Goal: Transaction & Acquisition: Purchase product/service

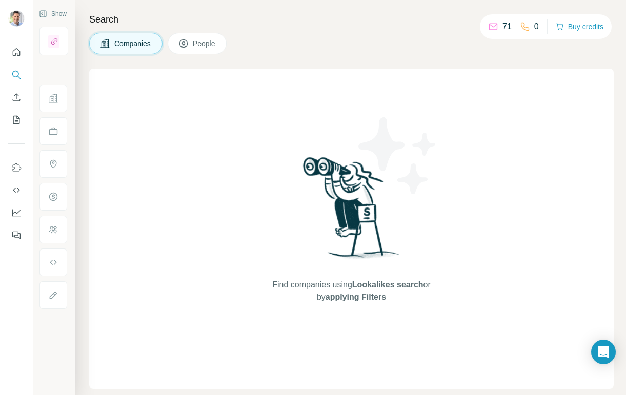
click at [491, 24] on icon at bounding box center [493, 27] width 8 height 7
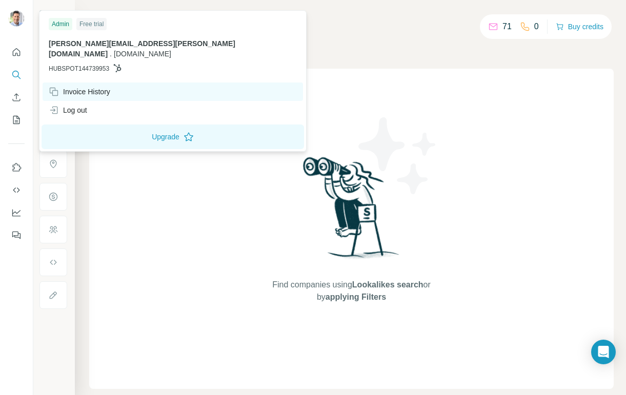
click at [75, 87] on div "Invoice History" at bounding box center [79, 92] width 61 height 10
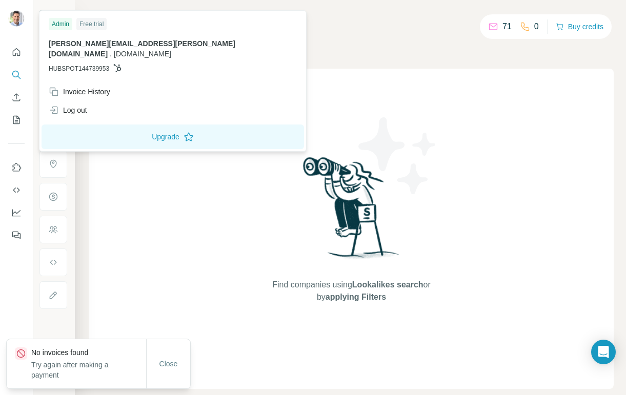
click at [65, 25] on div "Admin" at bounding box center [61, 24] width 24 height 12
click at [94, 24] on div "Free trial" at bounding box center [91, 24] width 30 height 12
click at [64, 22] on div "Admin" at bounding box center [61, 24] width 24 height 12
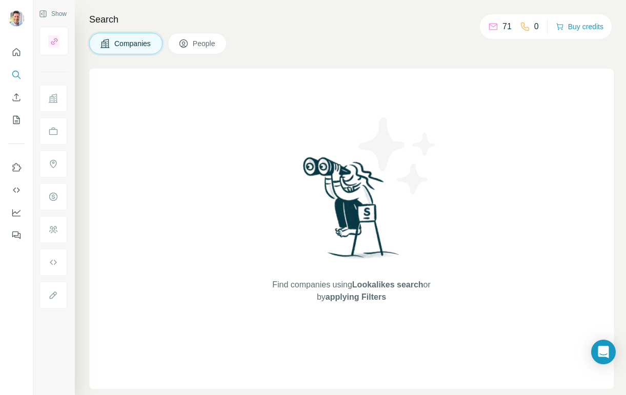
click at [212, 287] on div "Find companies using Lookalikes search or by applying Filters" at bounding box center [351, 229] width 524 height 320
click at [205, 42] on span "People" at bounding box center [205, 43] width 24 height 10
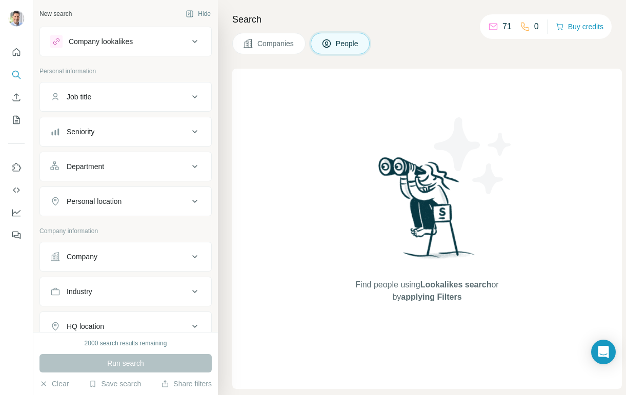
click at [98, 43] on div "Company lookalikes" at bounding box center [101, 41] width 64 height 10
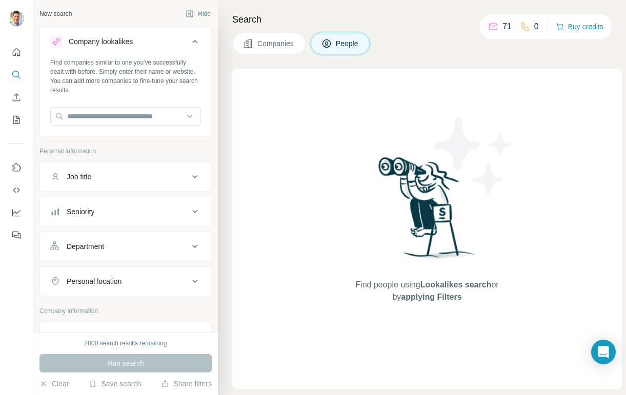
click at [299, 172] on div "Find people using Lookalikes search or by applying Filters" at bounding box center [426, 229] width 389 height 320
click at [15, 75] on icon "Search" at bounding box center [16, 75] width 10 height 10
click at [18, 51] on icon "Quick start" at bounding box center [16, 52] width 10 height 10
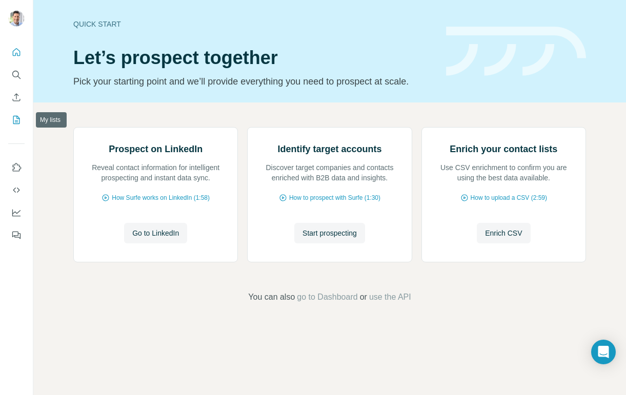
click at [14, 116] on icon "My lists" at bounding box center [16, 120] width 7 height 8
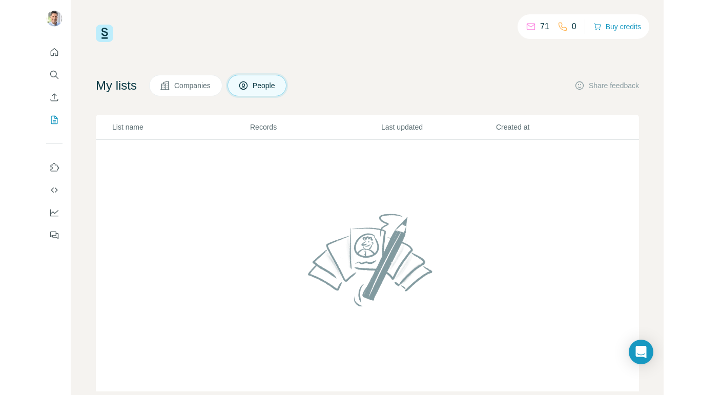
scroll to position [8, 0]
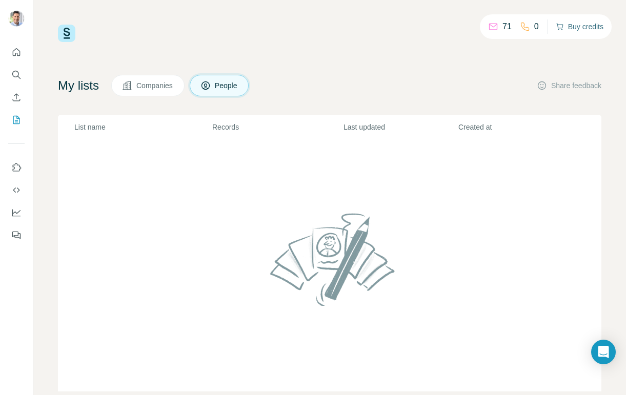
click at [574, 26] on button "Buy credits" at bounding box center [580, 26] width 48 height 14
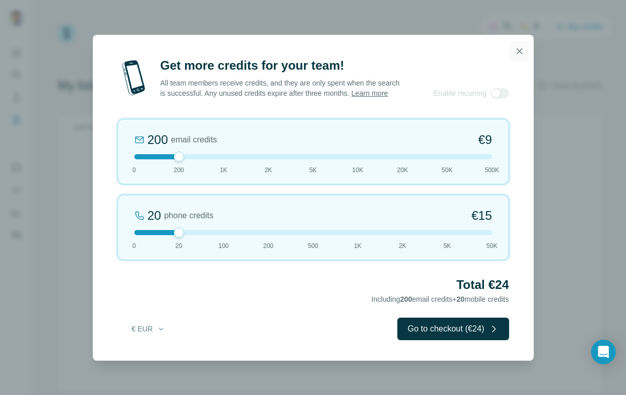
click at [521, 48] on icon "button" at bounding box center [519, 51] width 6 height 6
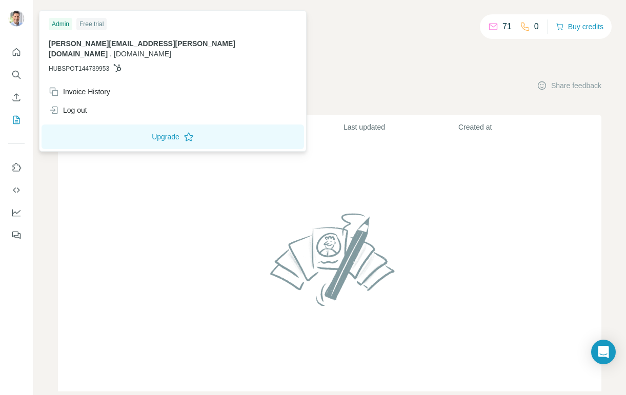
click at [16, 17] on img at bounding box center [16, 18] width 16 height 16
click at [419, 83] on div "My lists Companies People Share feedback" at bounding box center [329, 86] width 543 height 22
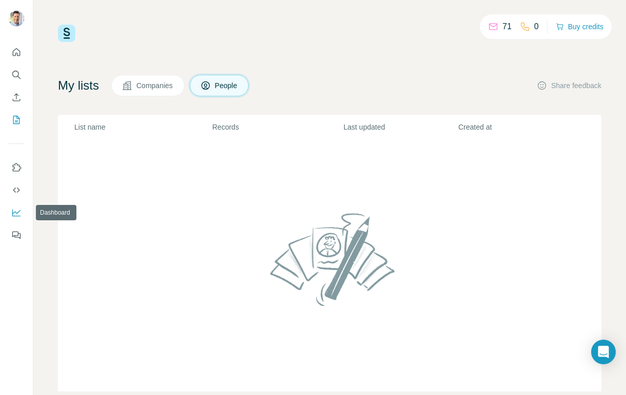
click at [17, 210] on icon "Dashboard" at bounding box center [16, 213] width 10 height 10
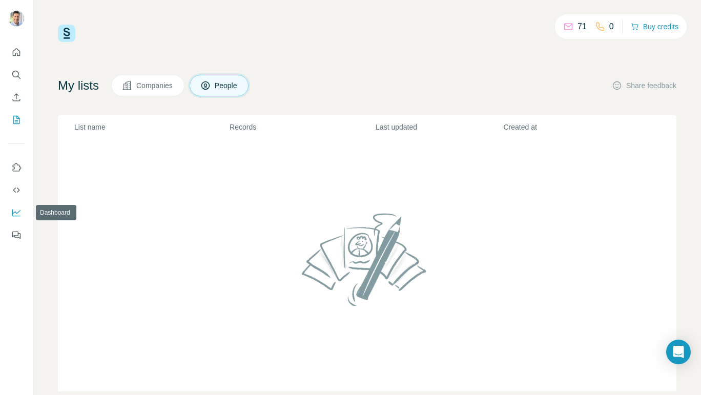
scroll to position [0, 0]
